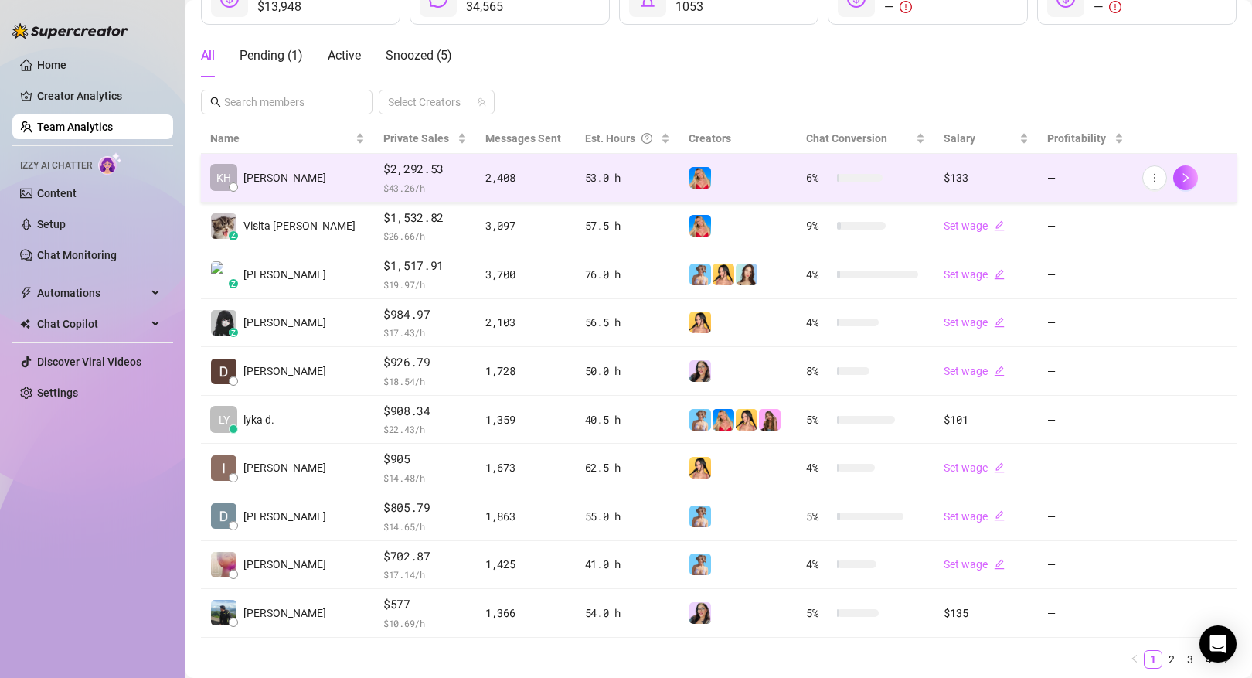
scroll to position [294, 0]
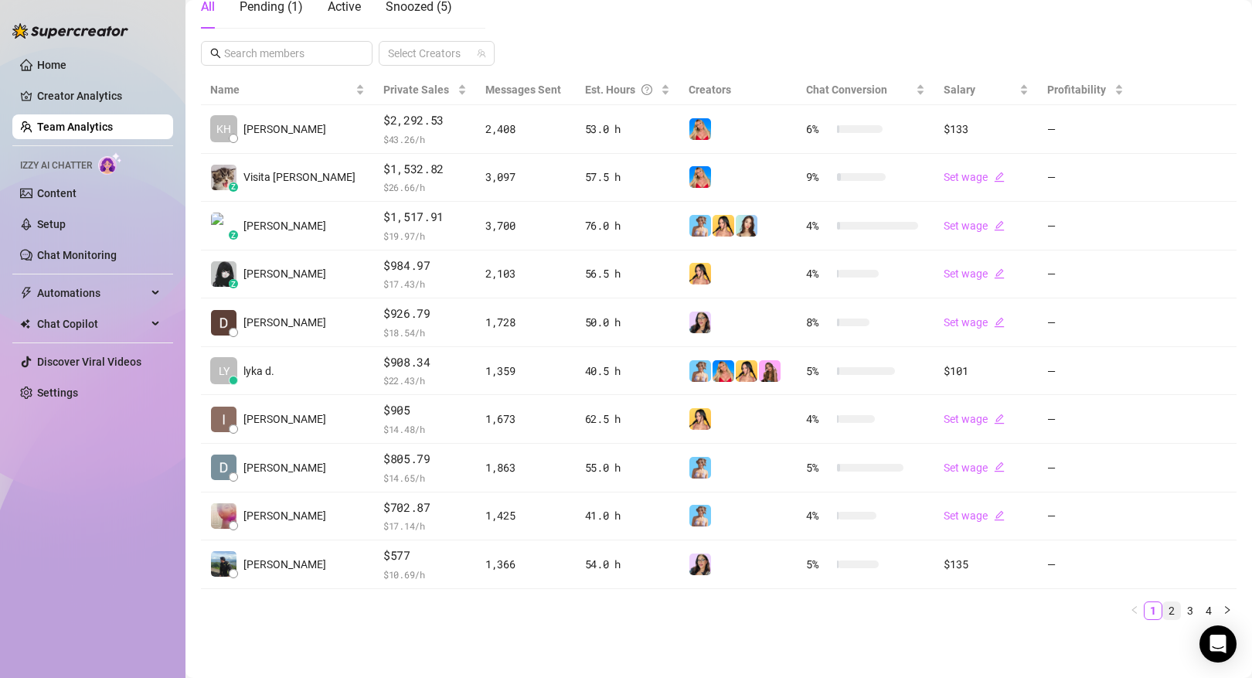
click at [1170, 606] on link "2" at bounding box center [1171, 610] width 17 height 17
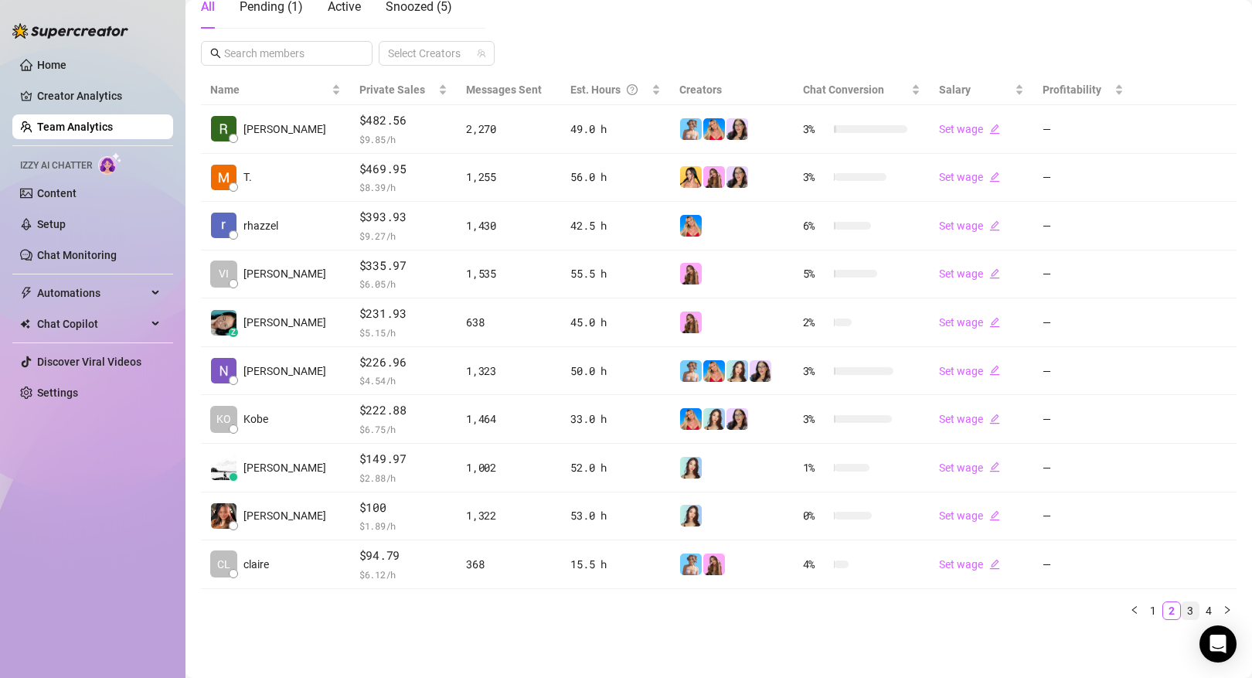
click at [1191, 608] on link "3" at bounding box center [1189, 610] width 17 height 17
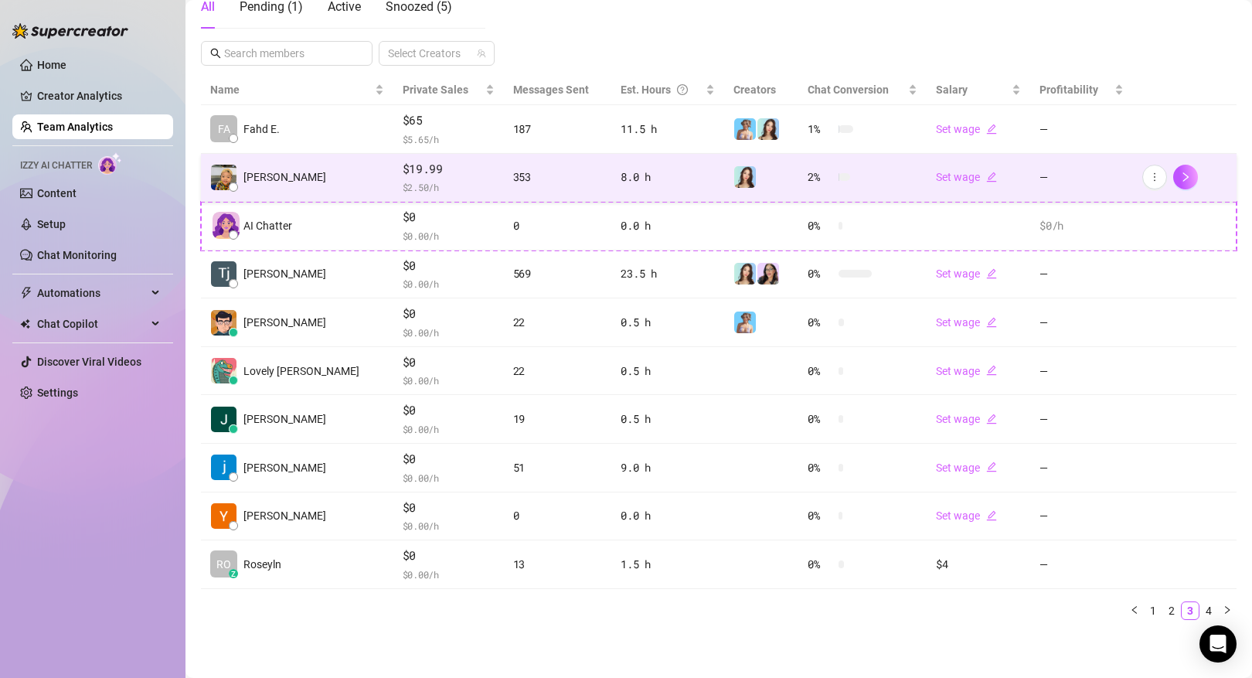
click at [294, 178] on td "[PERSON_NAME]" at bounding box center [297, 178] width 192 height 49
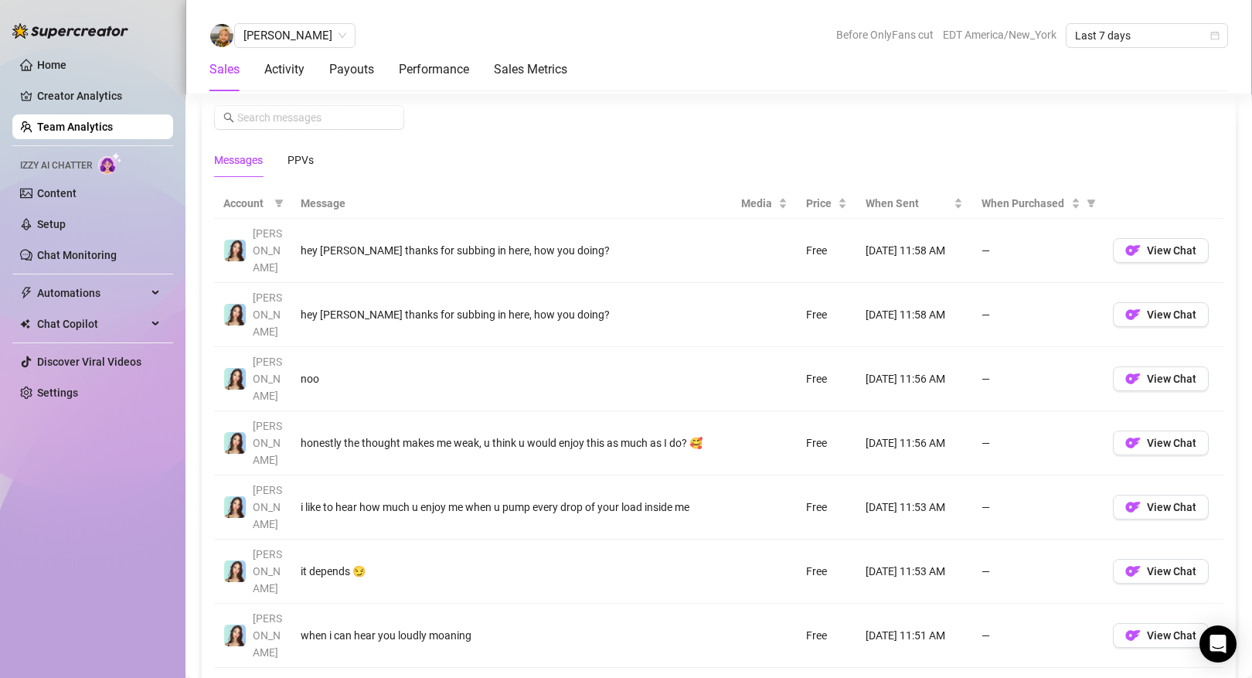
scroll to position [1045, 0]
click at [309, 158] on div "PPVs" at bounding box center [300, 160] width 26 height 17
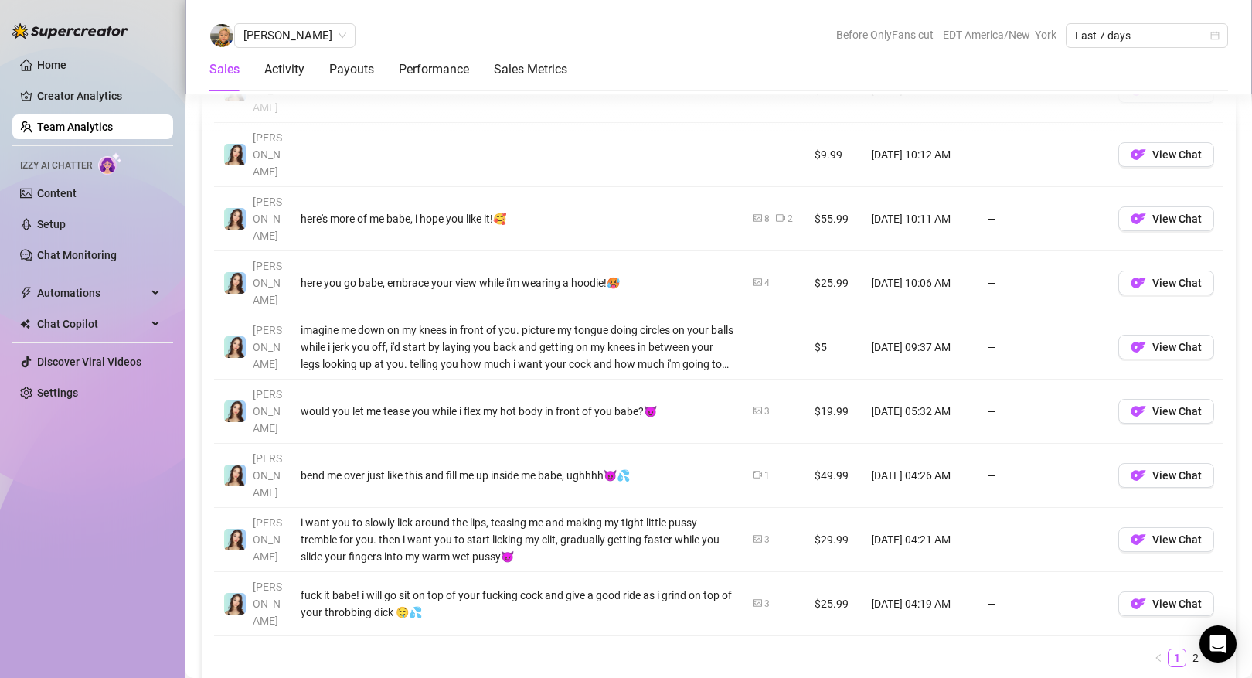
scroll to position [1274, 0]
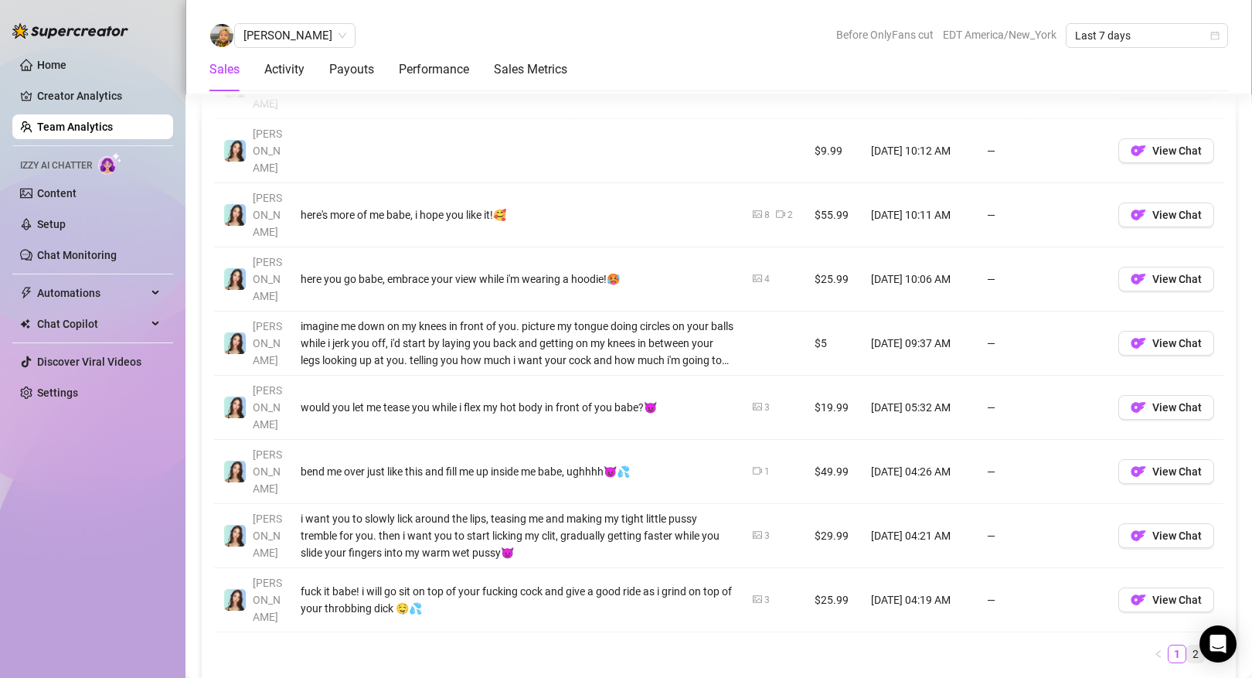
click at [1194, 645] on link "2" at bounding box center [1195, 653] width 17 height 17
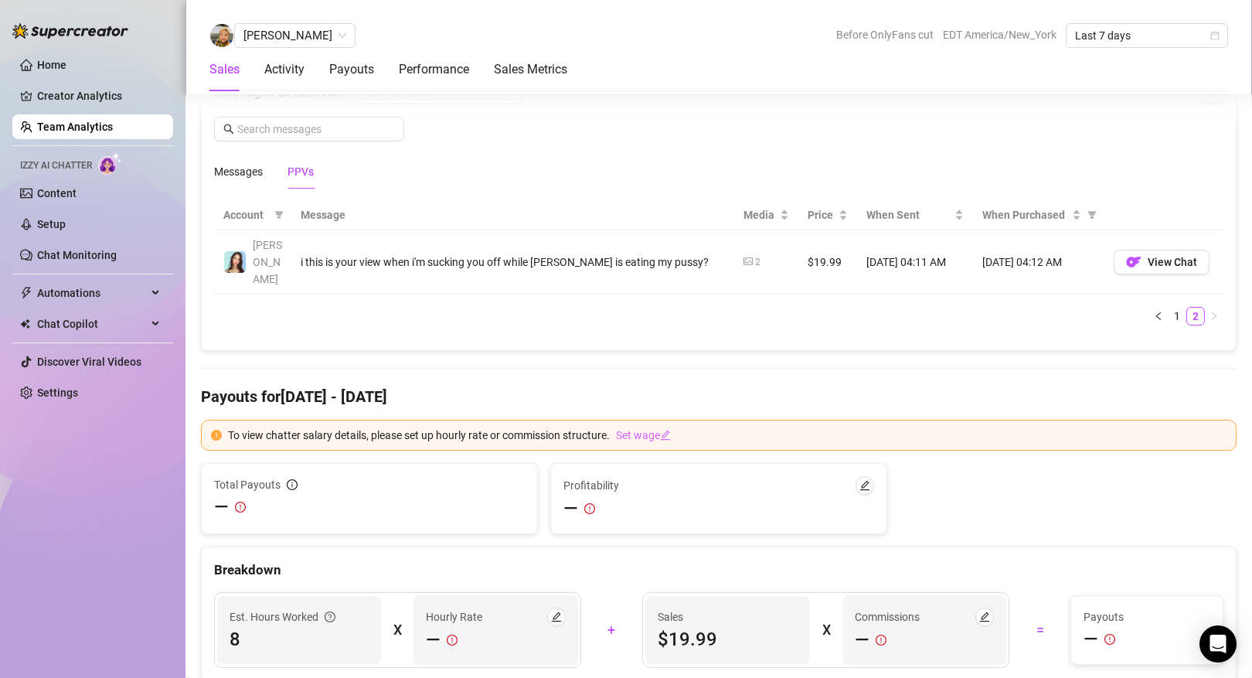
scroll to position [1030, 0]
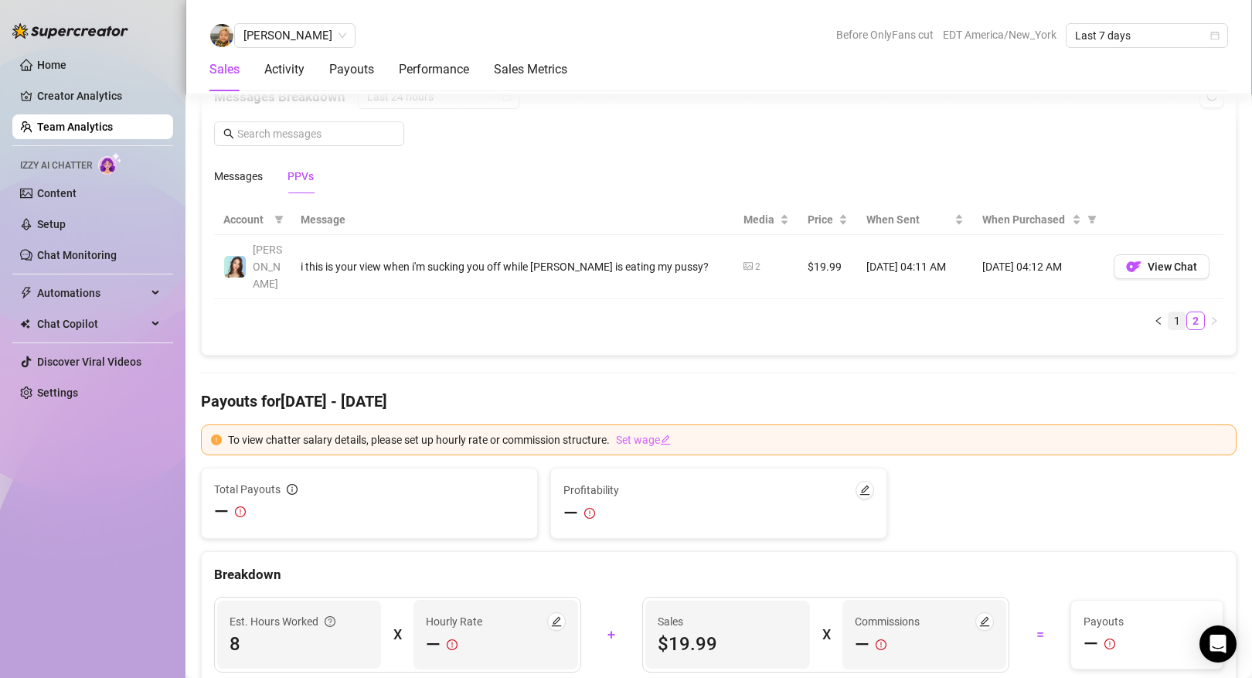
click at [1177, 312] on link "1" at bounding box center [1176, 320] width 17 height 17
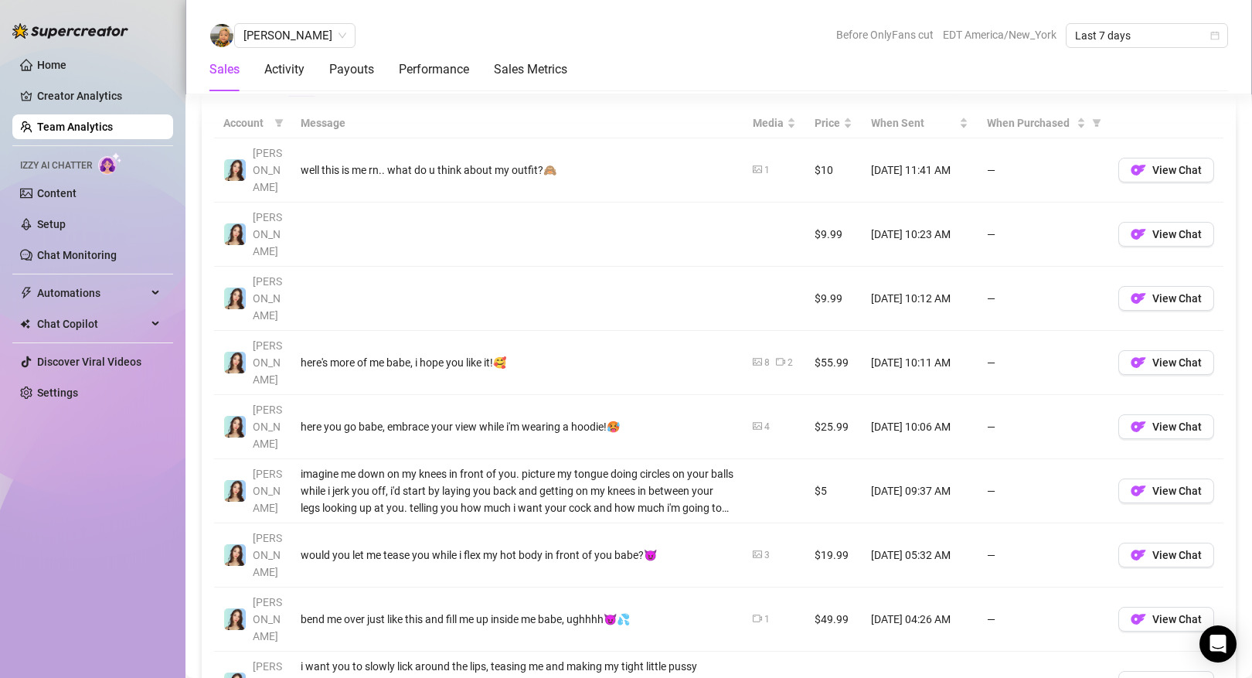
scroll to position [1055, 0]
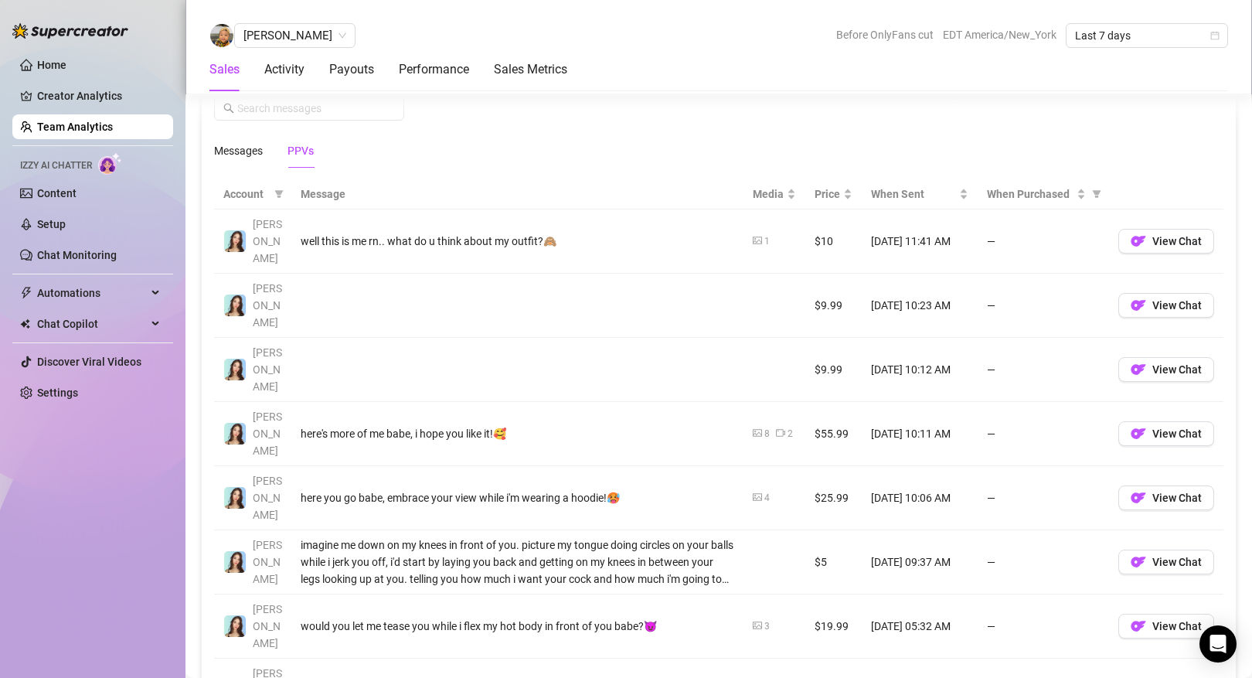
click at [113, 126] on link "Team Analytics" at bounding box center [75, 127] width 76 height 12
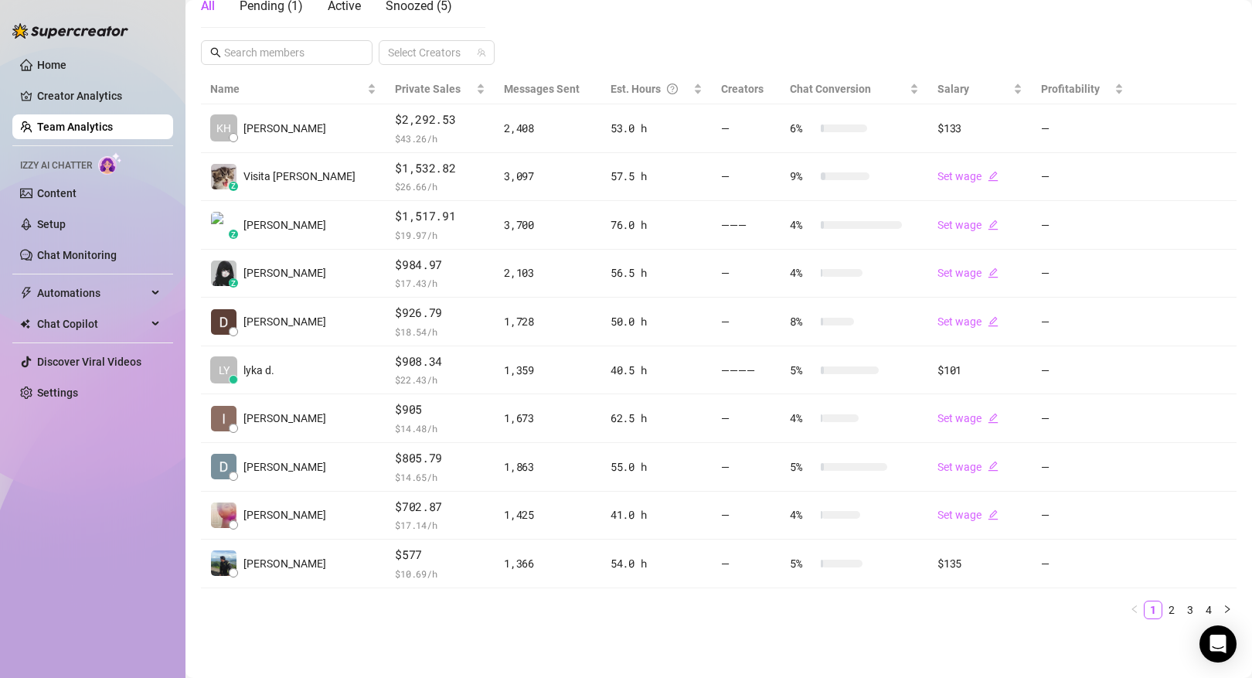
scroll to position [294, 0]
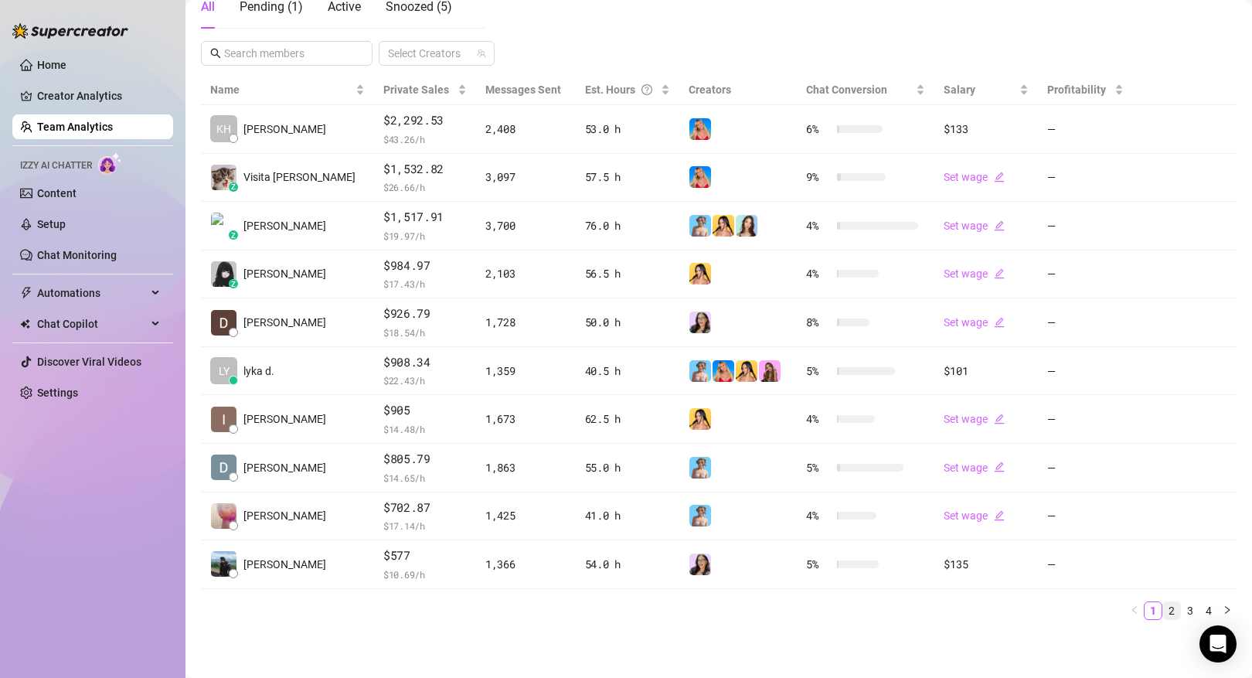
click at [1171, 611] on link "2" at bounding box center [1171, 610] width 17 height 17
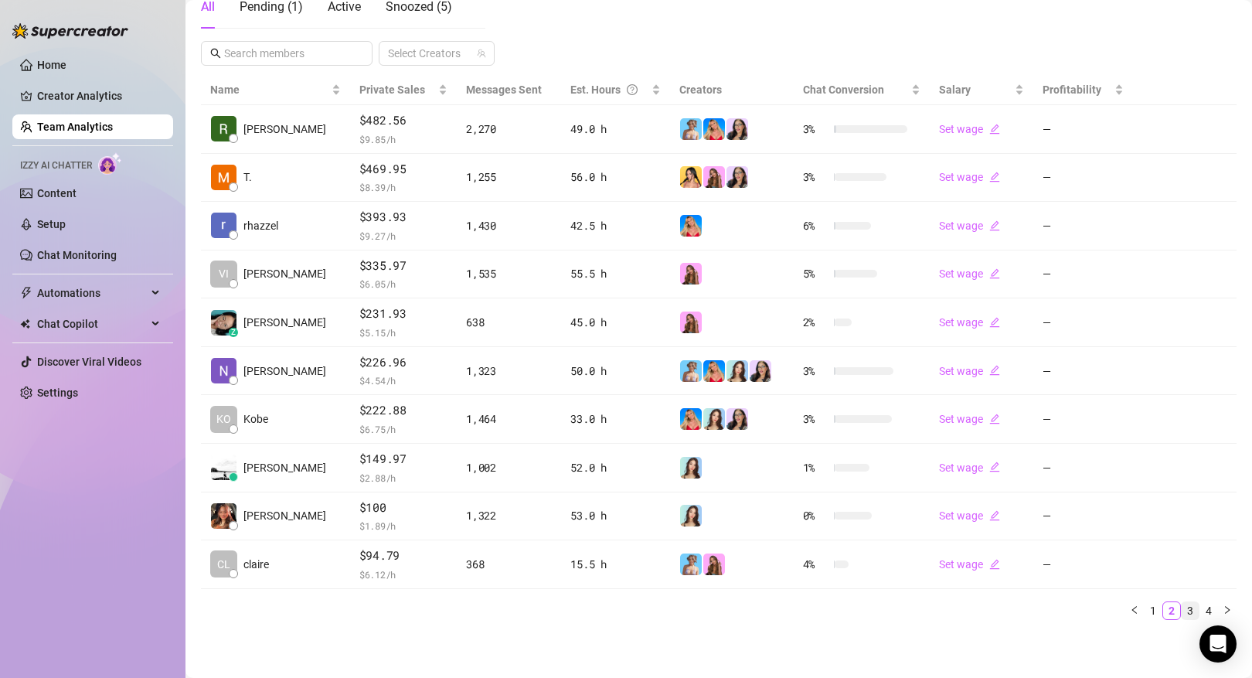
click at [1185, 611] on link "3" at bounding box center [1189, 610] width 17 height 17
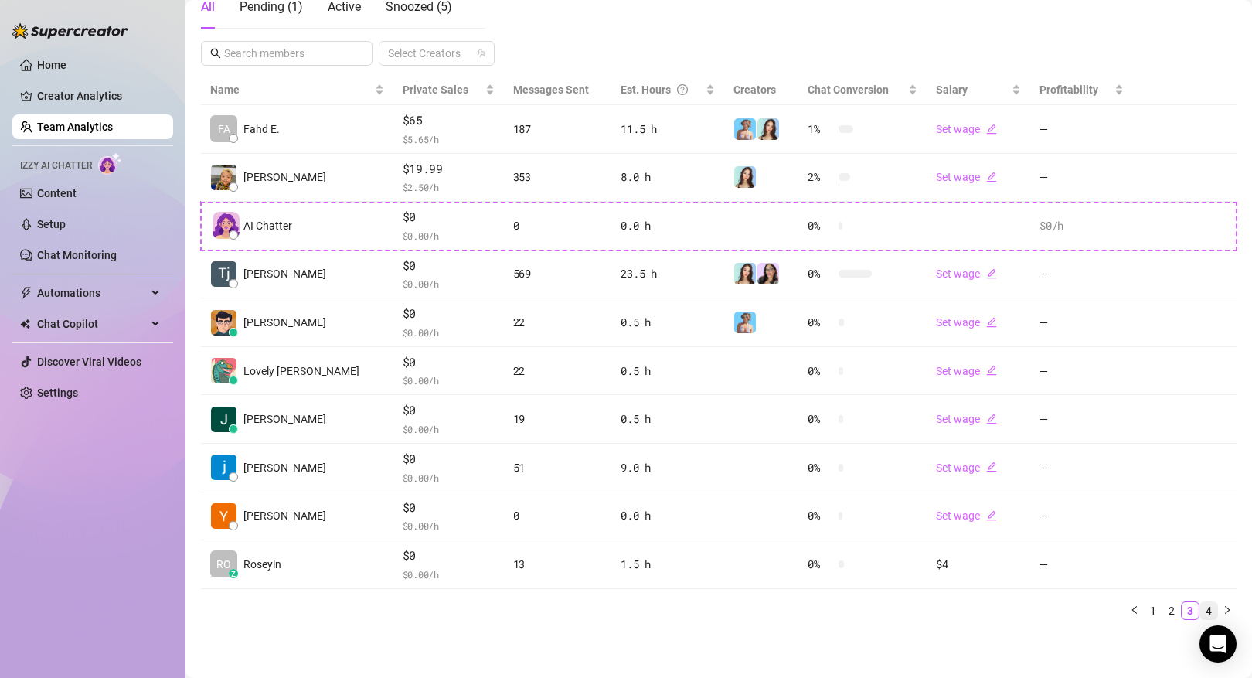
click at [1206, 608] on link "4" at bounding box center [1208, 610] width 17 height 17
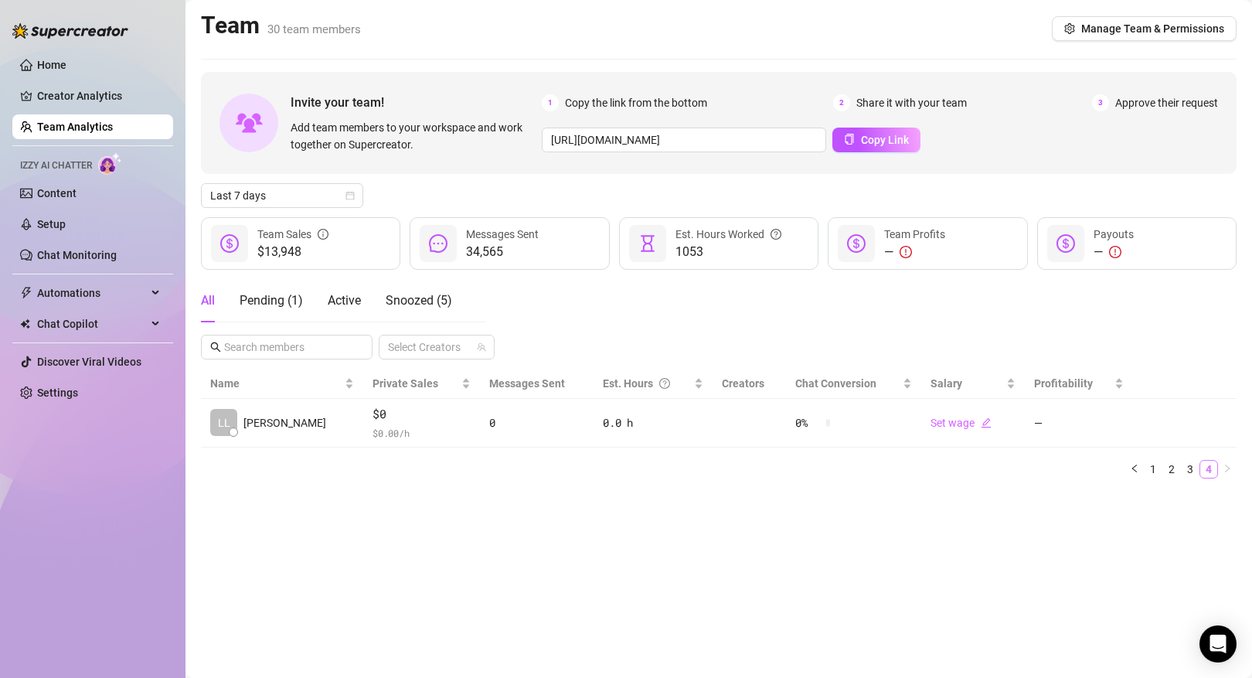
scroll to position [0, 0]
click at [1173, 463] on link "2" at bounding box center [1171, 468] width 17 height 17
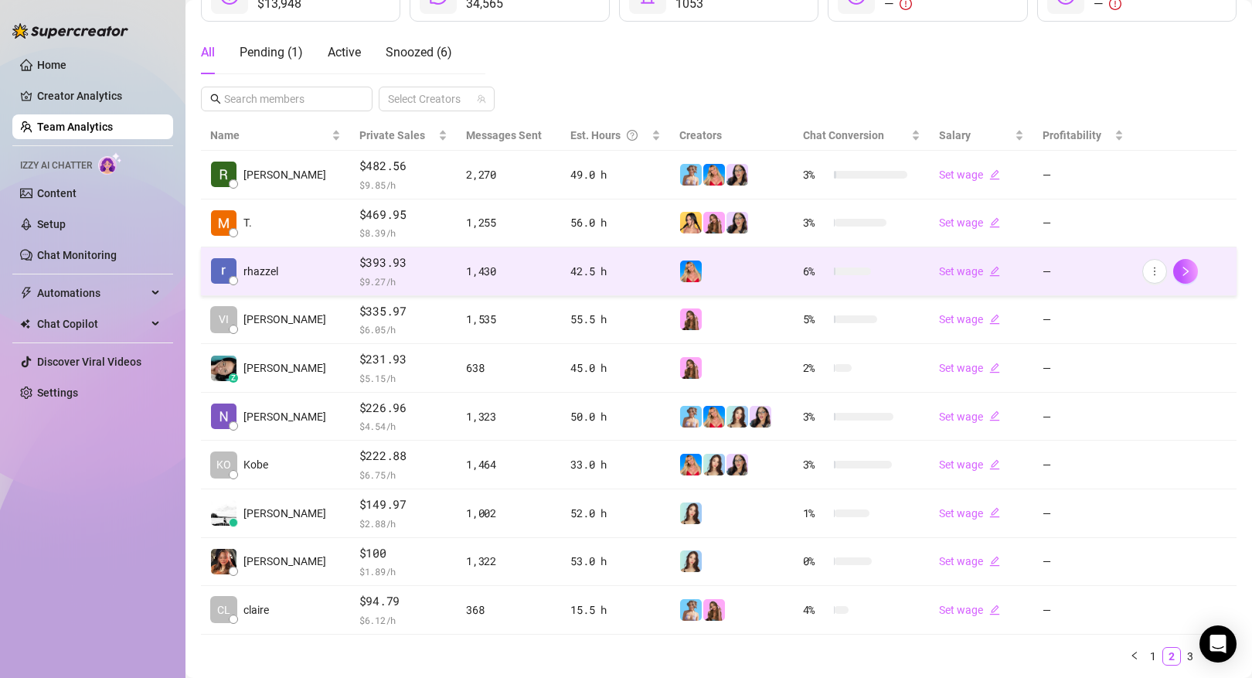
scroll to position [294, 0]
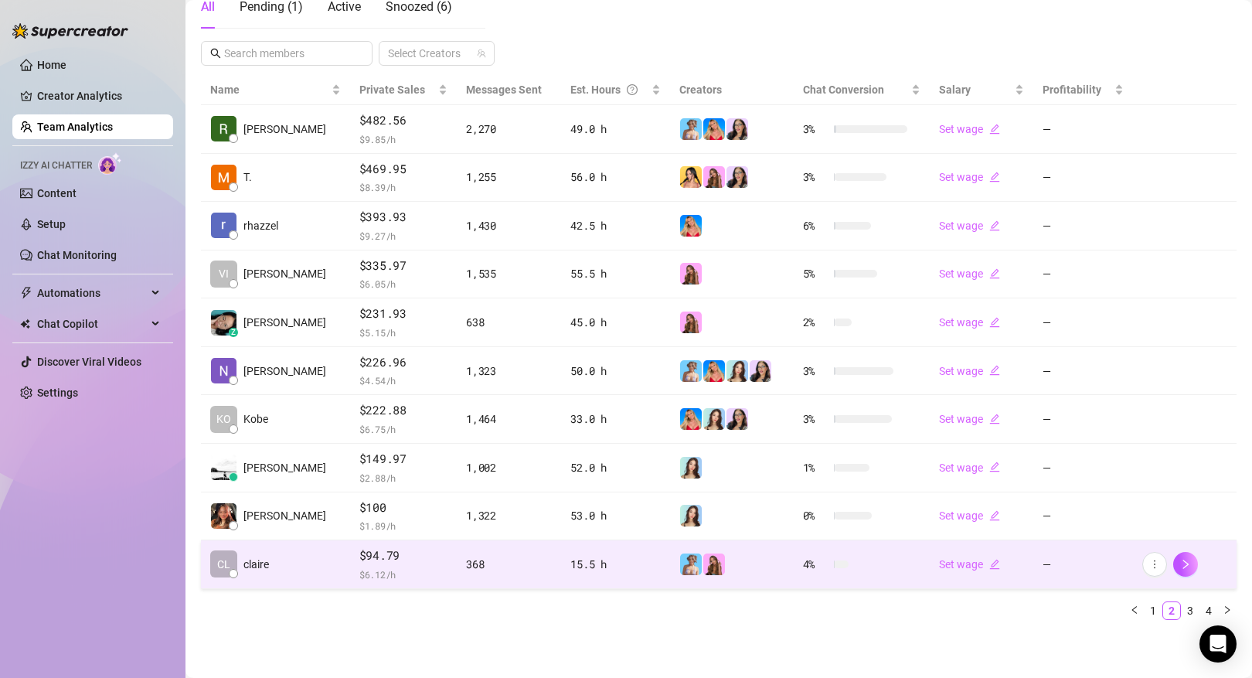
click at [362, 555] on span "$94.79" at bounding box center [403, 555] width 88 height 19
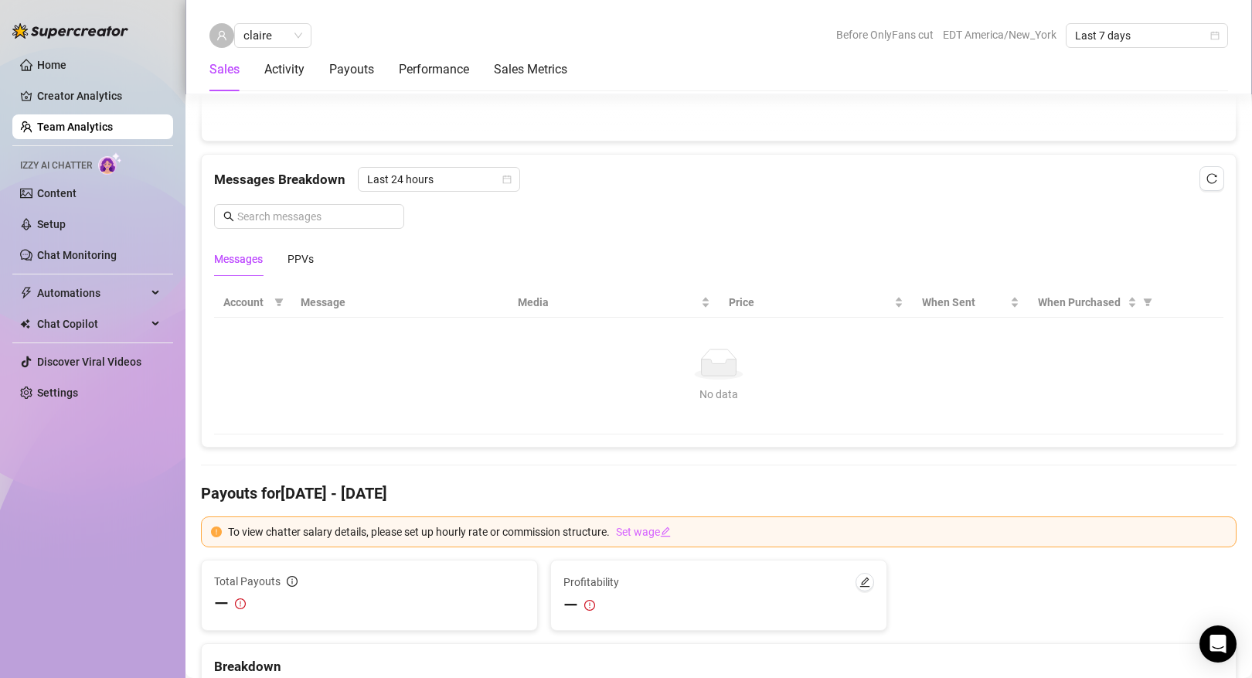
scroll to position [943, 0]
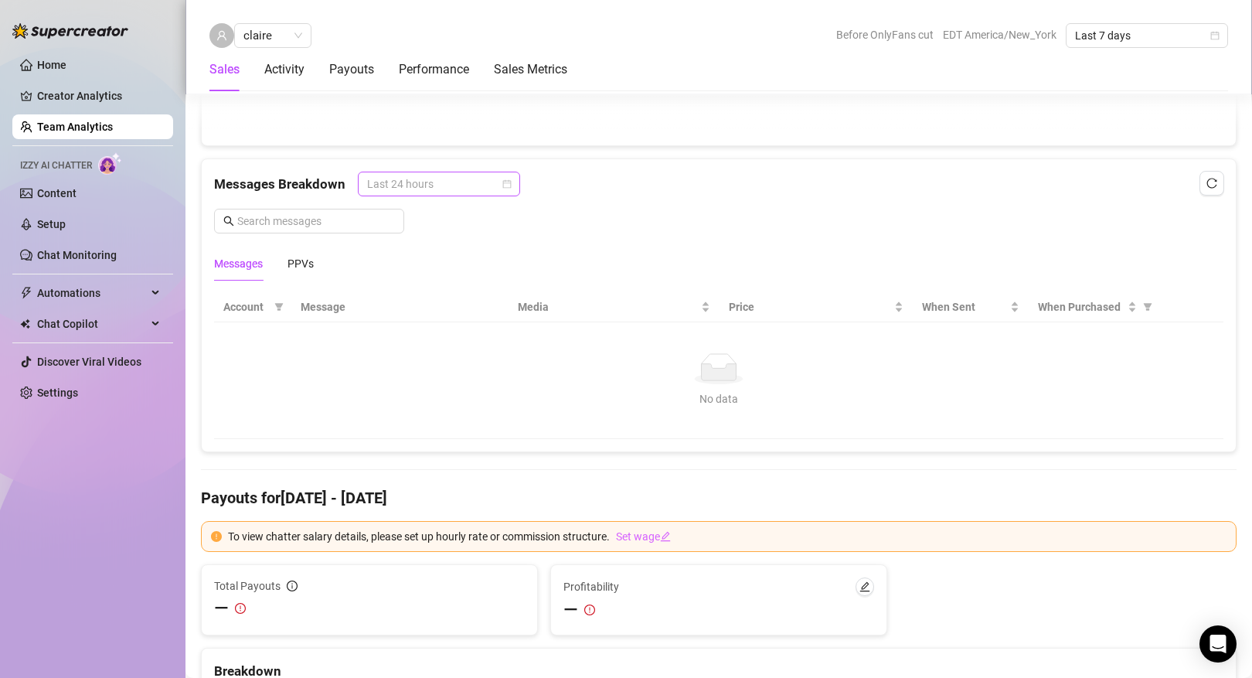
click at [504, 178] on span "Last 24 hours" at bounding box center [439, 183] width 144 height 23
click at [454, 232] on div "Last Week" at bounding box center [438, 239] width 138 height 17
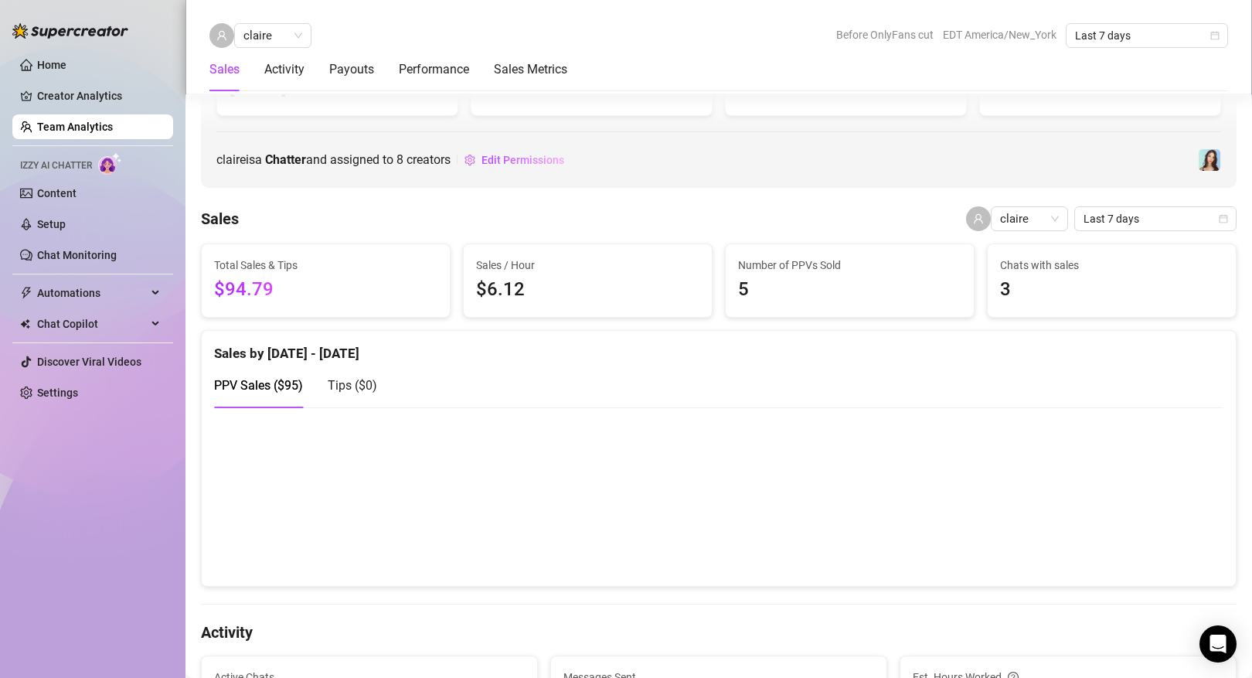
scroll to position [0, 0]
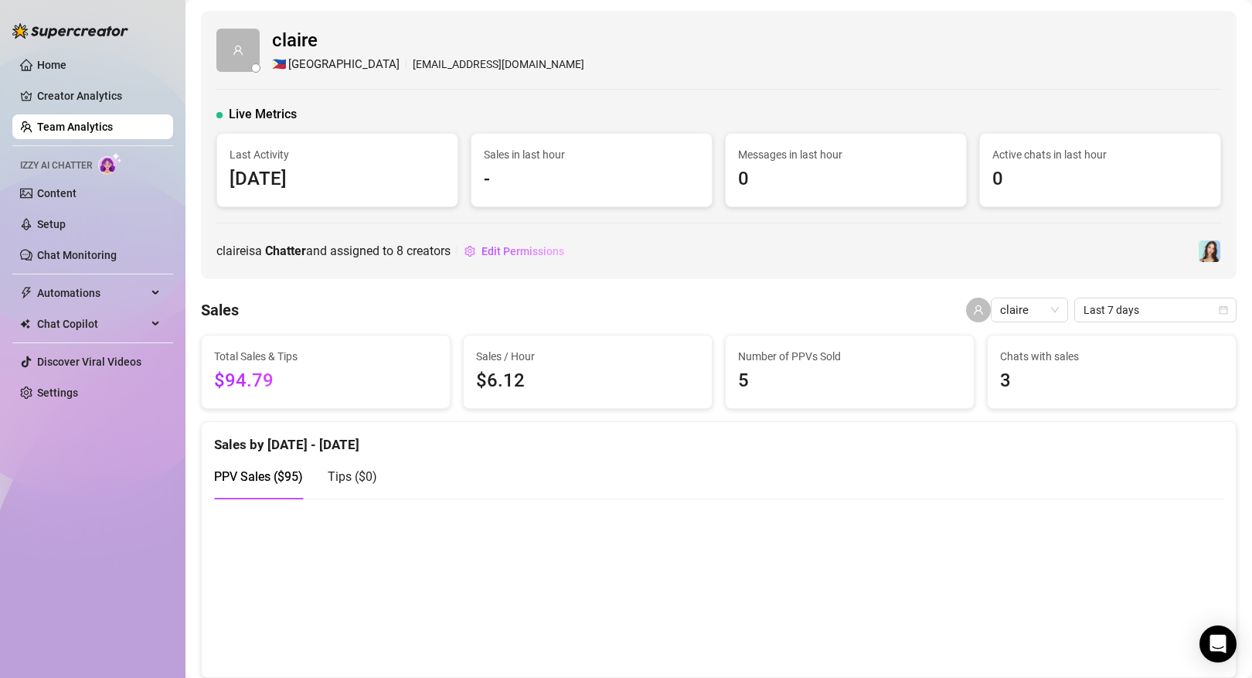
click at [104, 132] on link "Team Analytics" at bounding box center [75, 127] width 76 height 12
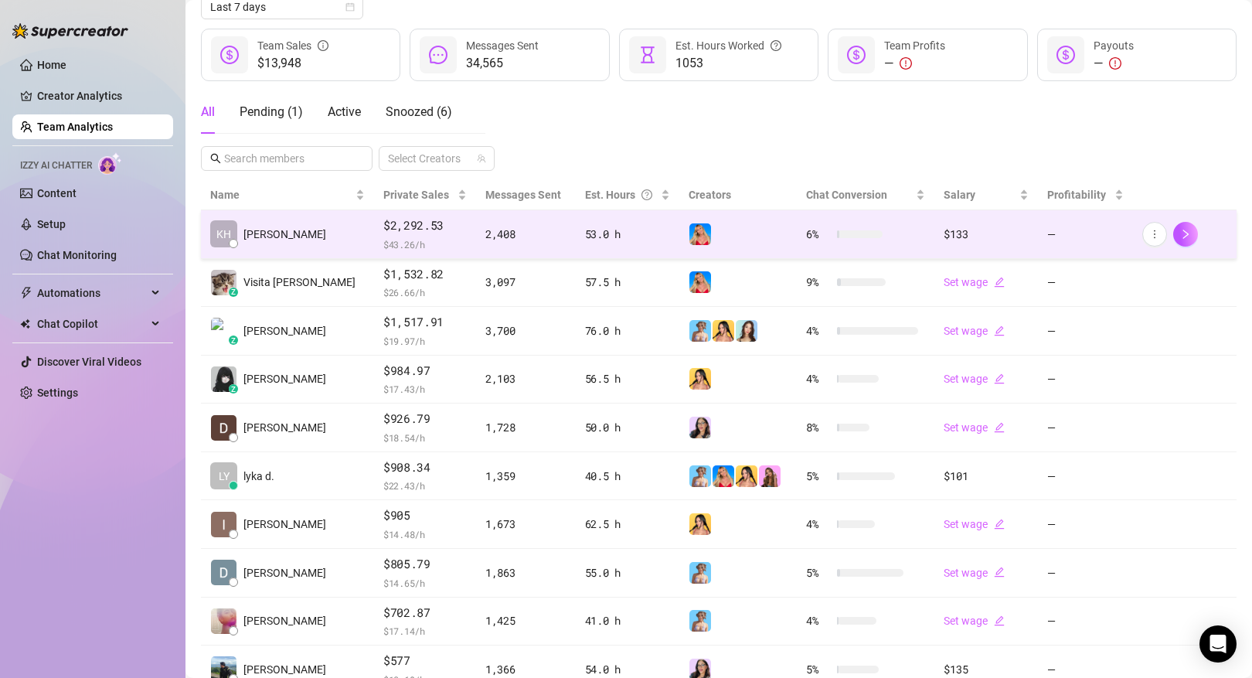
scroll to position [294, 0]
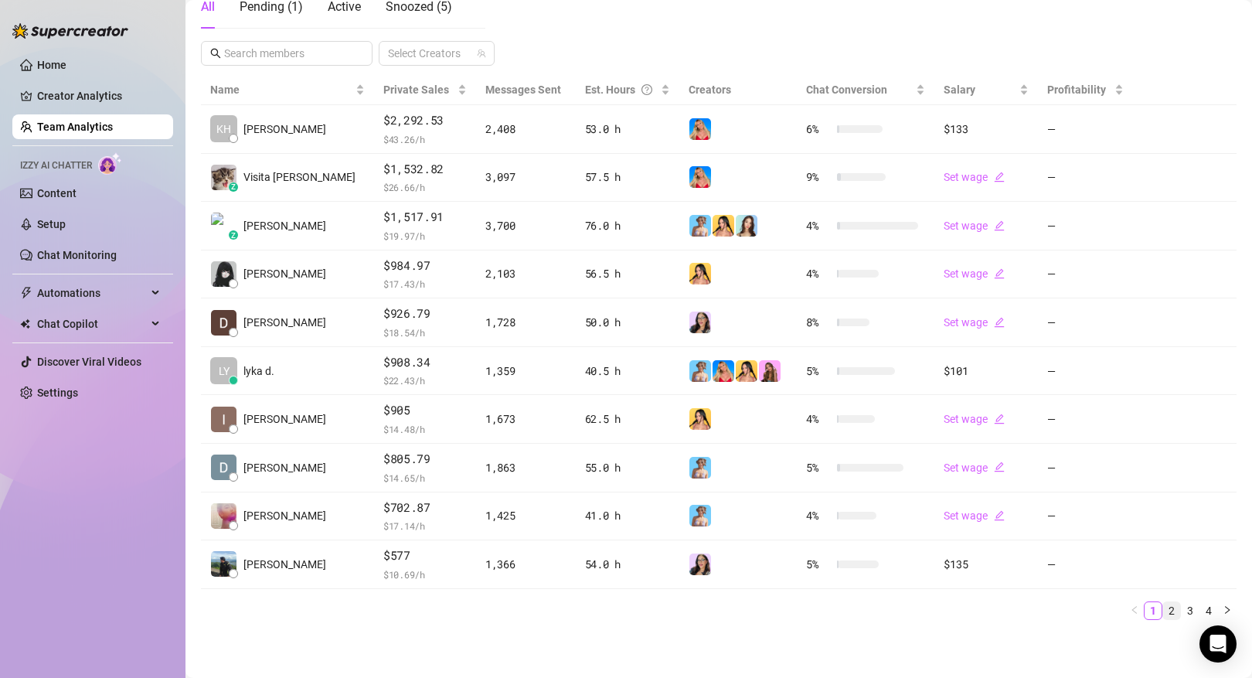
click at [1170, 611] on link "2" at bounding box center [1171, 610] width 17 height 17
